Goal: Obtain resource: Download file/media

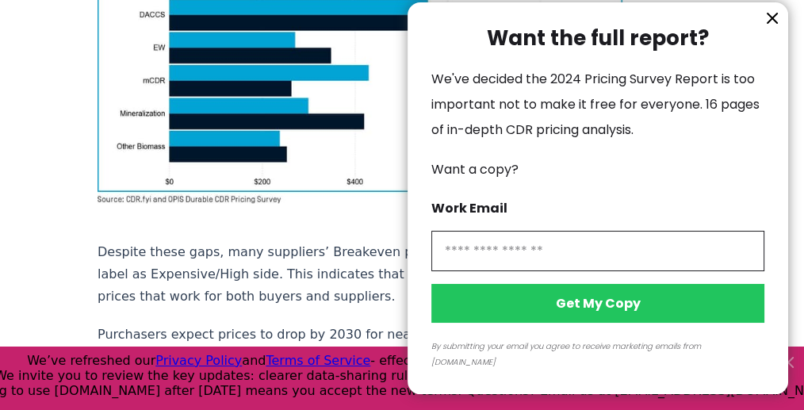
scroll to position [1369, 0]
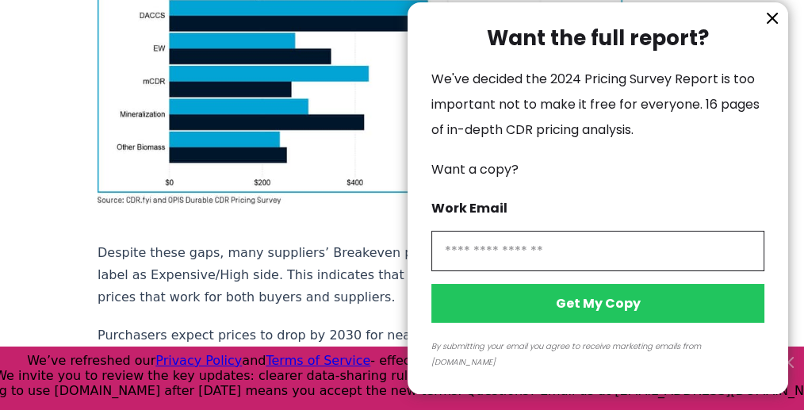
click at [773, 23] on icon "information" at bounding box center [773, 18] width 10 height 10
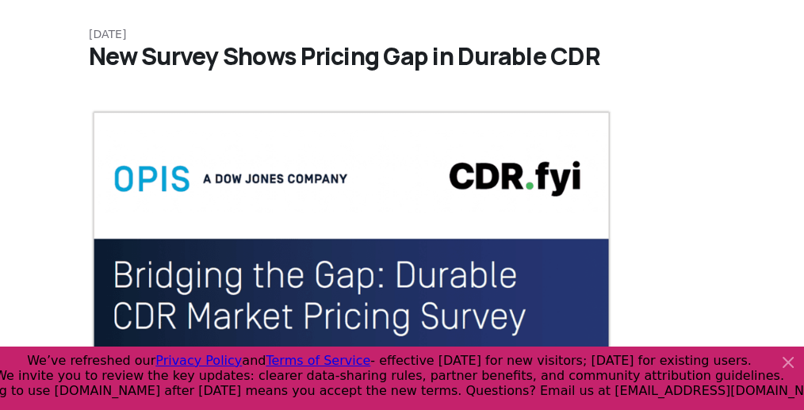
scroll to position [0, 9]
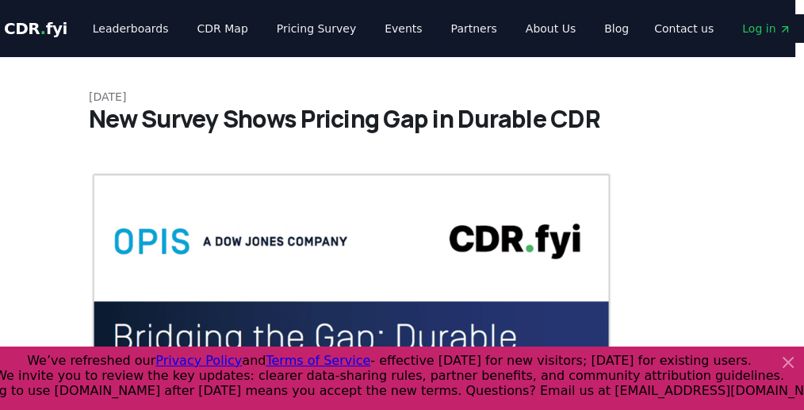
click at [793, 365] on icon at bounding box center [788, 362] width 19 height 19
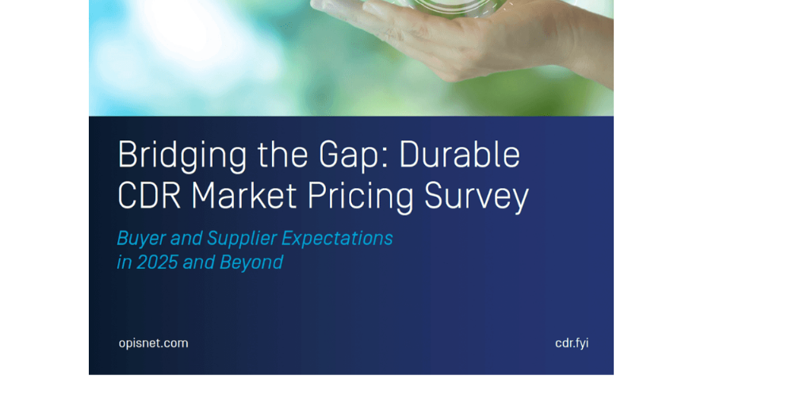
click at [305, 114] on img at bounding box center [351, 33] width 525 height 685
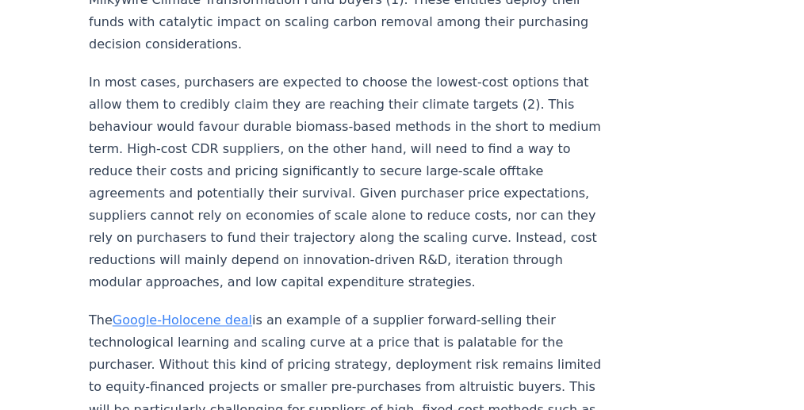
scroll to position [2610, 9]
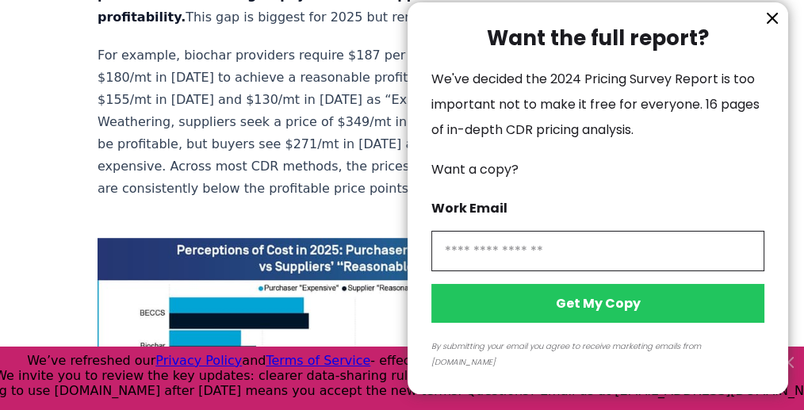
scroll to position [1007, 0]
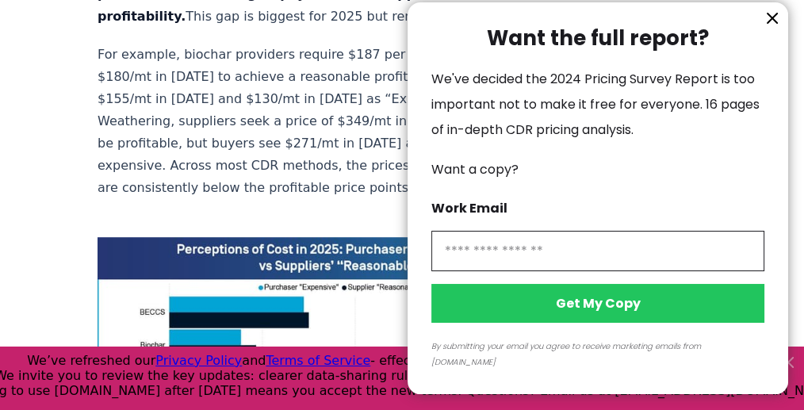
click at [514, 271] on input "information" at bounding box center [598, 251] width 333 height 40
click button "Get My Copy" at bounding box center [598, 303] width 333 height 39
type input "**********"
click button "Get My Copy" at bounding box center [598, 303] width 333 height 39
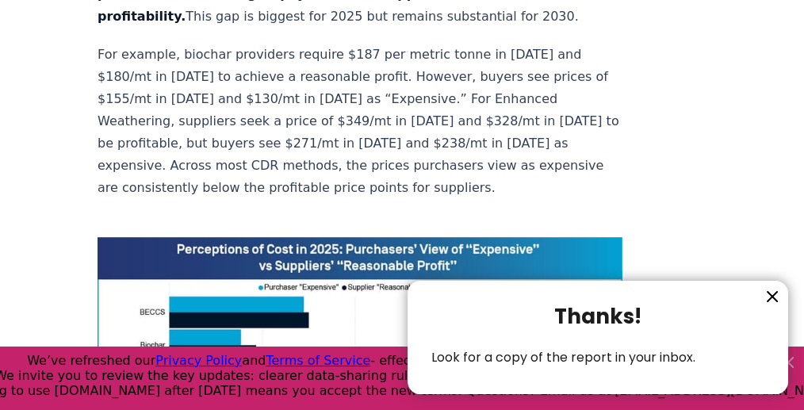
click at [770, 295] on icon "information" at bounding box center [773, 297] width 10 height 10
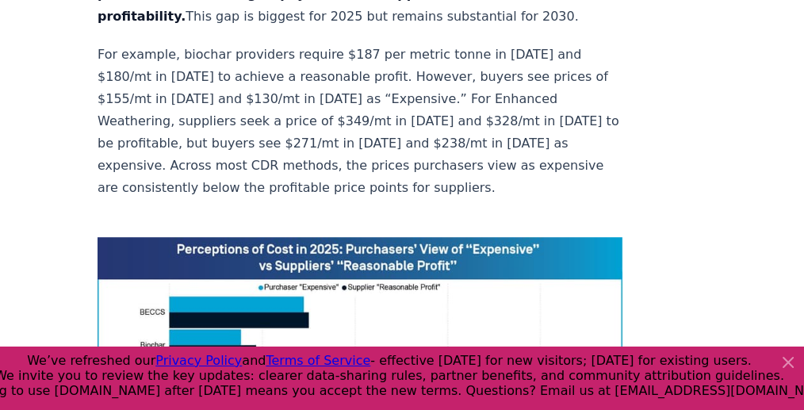
click at [793, 367] on icon at bounding box center [789, 363] width 10 height 10
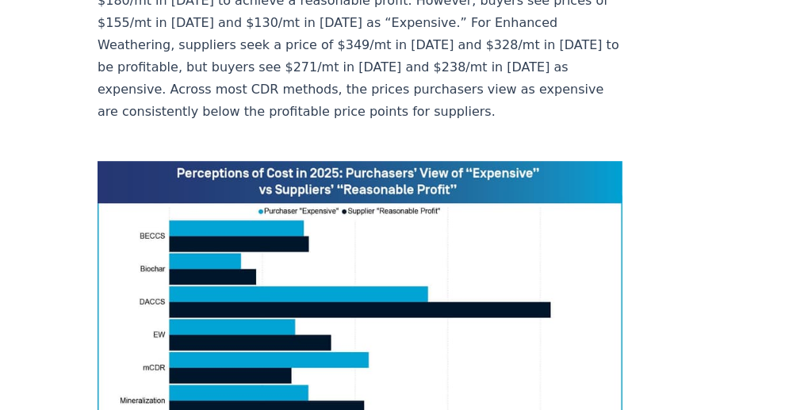
scroll to position [1083, 0]
